Goal: Transaction & Acquisition: Book appointment/travel/reservation

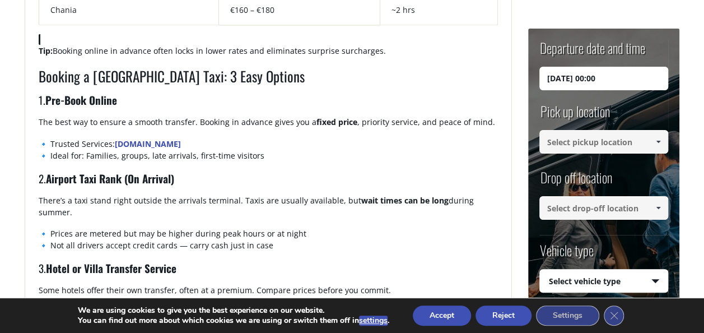
scroll to position [897, 0]
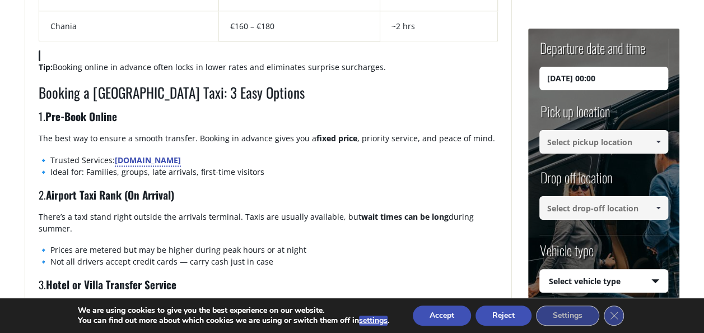
click at [173, 156] on link "CreteTaxiTransfers.gr" at bounding box center [148, 159] width 66 height 11
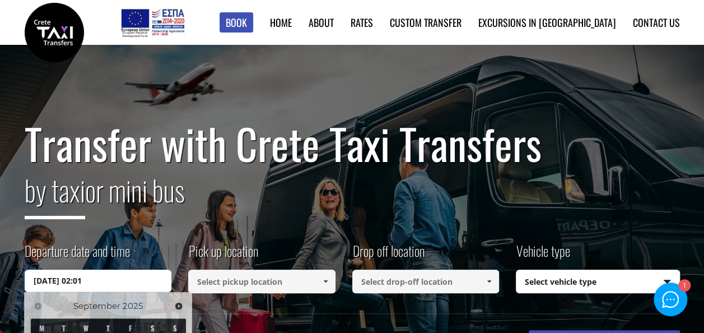
click at [117, 281] on input "[DATE] 02:01" at bounding box center [98, 281] width 147 height 22
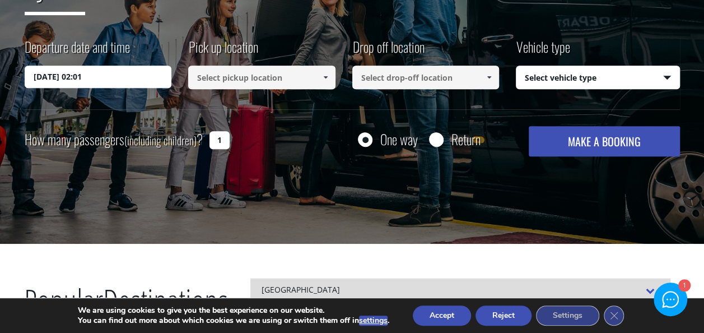
scroll to position [221, 0]
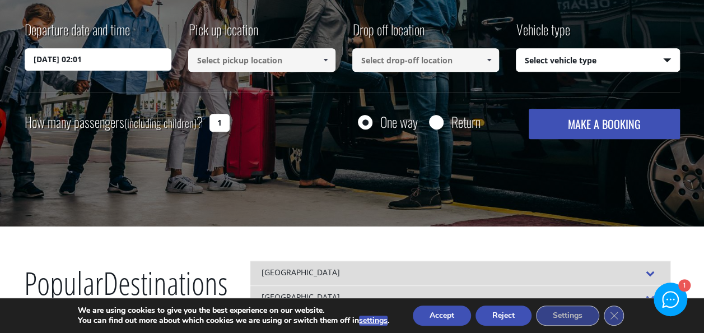
click at [145, 63] on input "[DATE] 02:01" at bounding box center [98, 59] width 147 height 22
click at [85, 60] on input "[DATE] 02:01" at bounding box center [98, 59] width 147 height 22
click at [50, 62] on input "[DATE] 02:01" at bounding box center [98, 59] width 147 height 22
click at [56, 85] on div "Departure date and time [DATE] 02:01 Pick up location Select pickup location Se…" at bounding box center [353, 56] width 656 height 72
click at [39, 59] on input "[DATE] 02:01" at bounding box center [98, 59] width 147 height 22
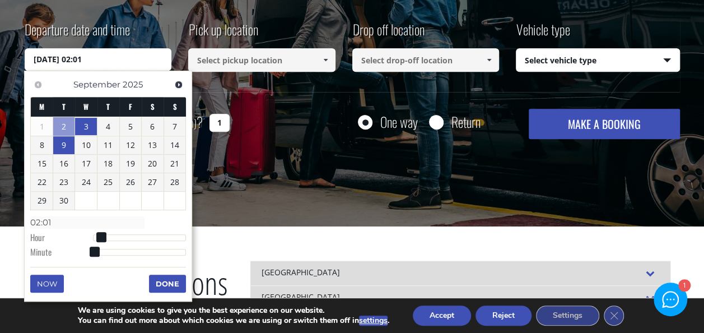
click at [61, 150] on link "9" at bounding box center [64, 145] width 22 height 18
type input "[DATE] 01:00"
type input "01:00"
type input "[DATE] 02:00"
type input "02:00"
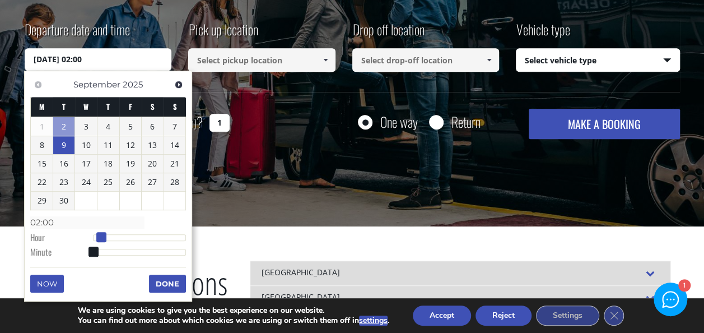
type input "[DATE] 03:00"
type input "03:00"
type input "[DATE] 04:00"
type input "04:00"
type input "[DATE] 05:00"
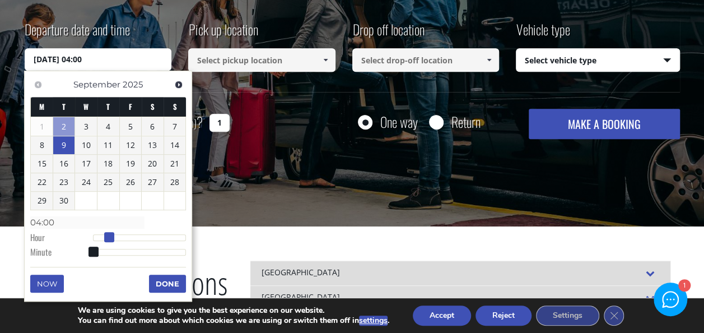
type input "05:00"
type input "[DATE] 06:00"
type input "06:00"
type input "[DATE] 07:00"
type input "07:00"
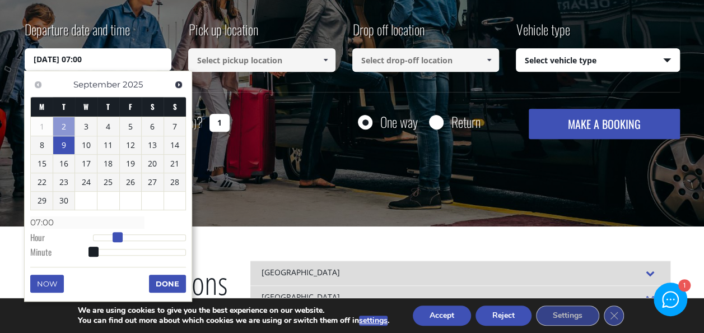
type input "[DATE] 08:00"
type input "08:00"
type input "[DATE] 09:00"
type input "09:00"
type input "[DATE] 10:00"
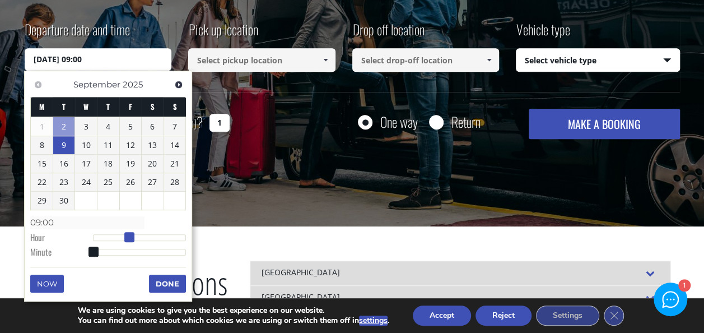
type input "10:00"
type input "[DATE] 11:00"
type input "11:00"
type input "[DATE] 12:00"
type input "12:00"
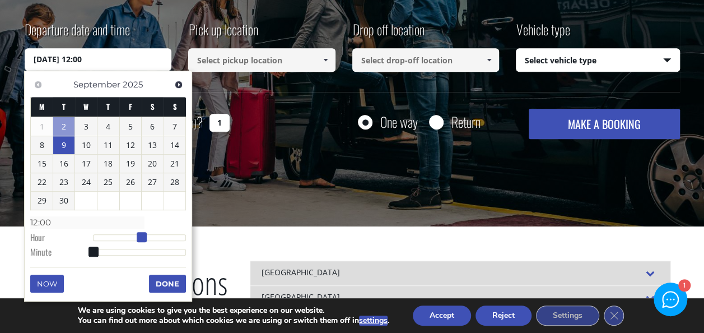
type input "[DATE] 13:00"
type input "13:00"
type input "[DATE] 14:00"
type input "14:00"
type input "[DATE] 15:00"
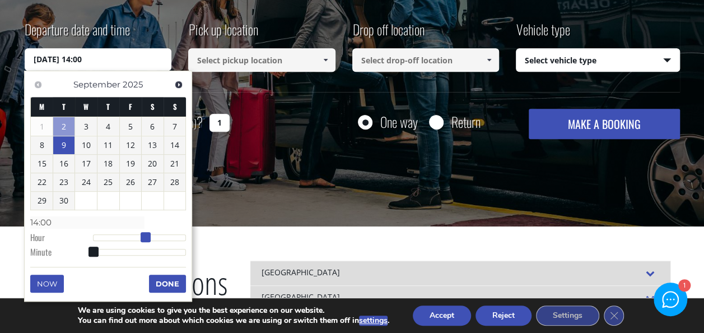
type input "15:00"
type input "[DATE] 16:00"
type input "16:00"
type input "[DATE] 17:00"
type input "17:00"
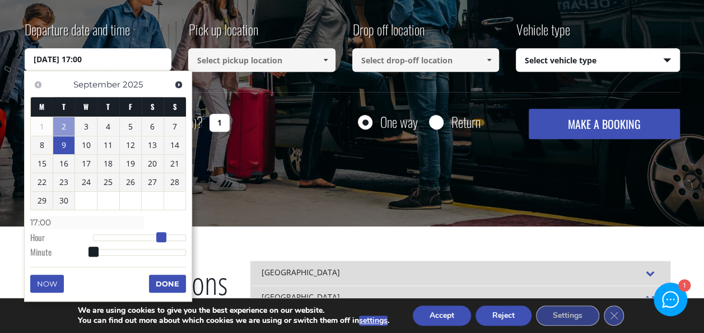
drag, startPoint x: 90, startPoint y: 233, endPoint x: 159, endPoint y: 236, distance: 69.6
click at [159, 236] on span at bounding box center [161, 237] width 10 height 10
click at [159, 276] on button "Done" at bounding box center [167, 284] width 37 height 18
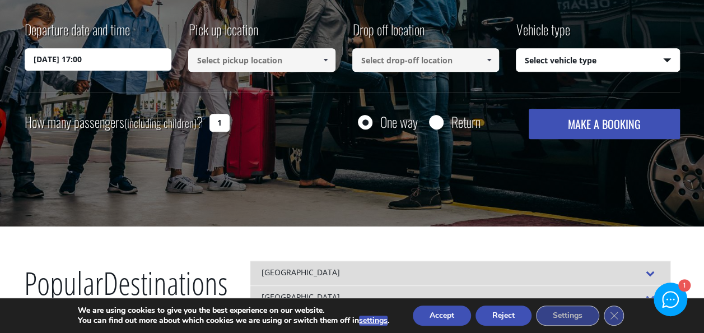
click at [236, 57] on input at bounding box center [261, 60] width 147 height 24
click at [316, 59] on link at bounding box center [325, 60] width 18 height 24
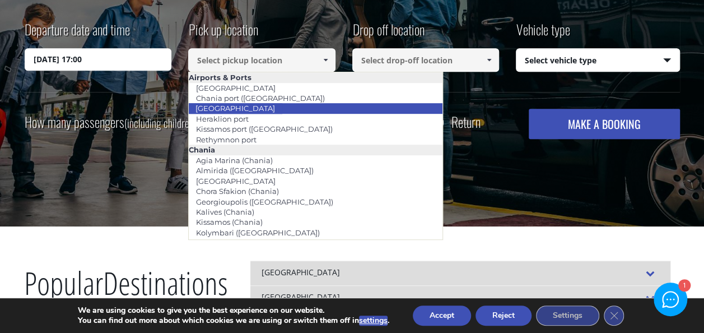
click at [298, 110] on li "[GEOGRAPHIC_DATA]" at bounding box center [316, 108] width 254 height 10
type input "[GEOGRAPHIC_DATA]"
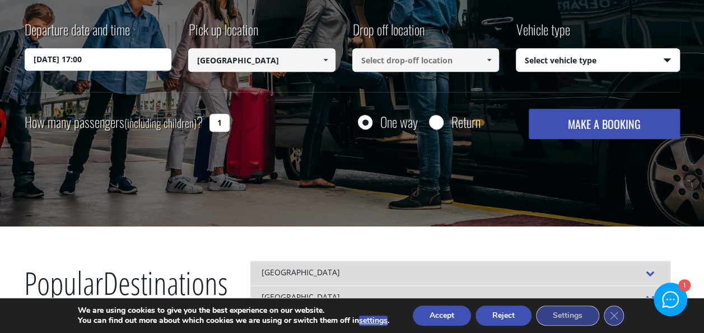
click at [375, 60] on input at bounding box center [425, 60] width 147 height 24
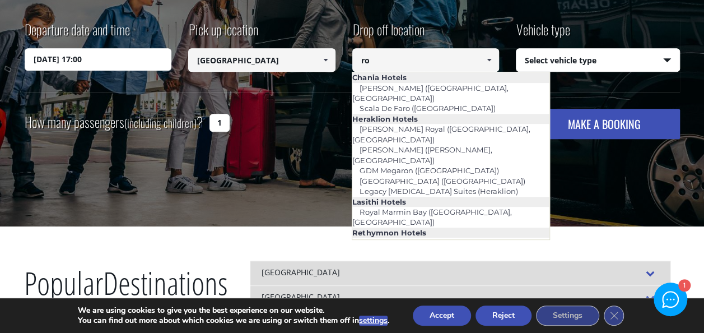
type input "r"
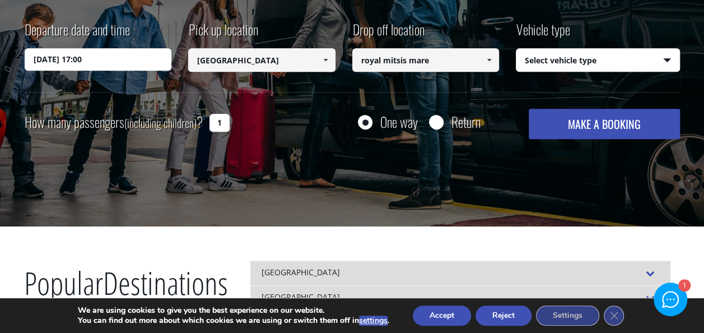
type input "royal mitsis mare"
click at [490, 62] on span at bounding box center [489, 59] width 9 height 9
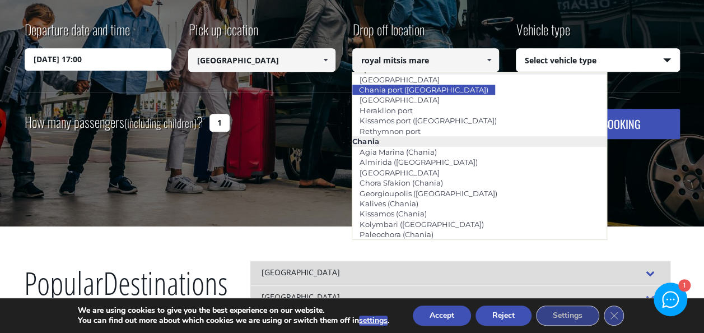
scroll to position [0, 0]
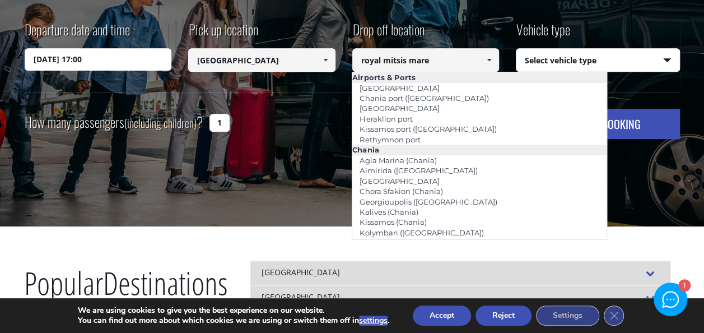
click at [434, 62] on input "royal mitsis mare" at bounding box center [425, 60] width 147 height 24
click at [471, 49] on input "royal mitsis mare" at bounding box center [425, 60] width 147 height 24
drag, startPoint x: 430, startPoint y: 64, endPoint x: 341, endPoint y: 59, distance: 89.2
click at [341, 59] on div "Departure date and time [DATE] 17:00 Pick up location Select pickup location Se…" at bounding box center [353, 56] width 656 height 72
